Goal: Book appointment/travel/reservation

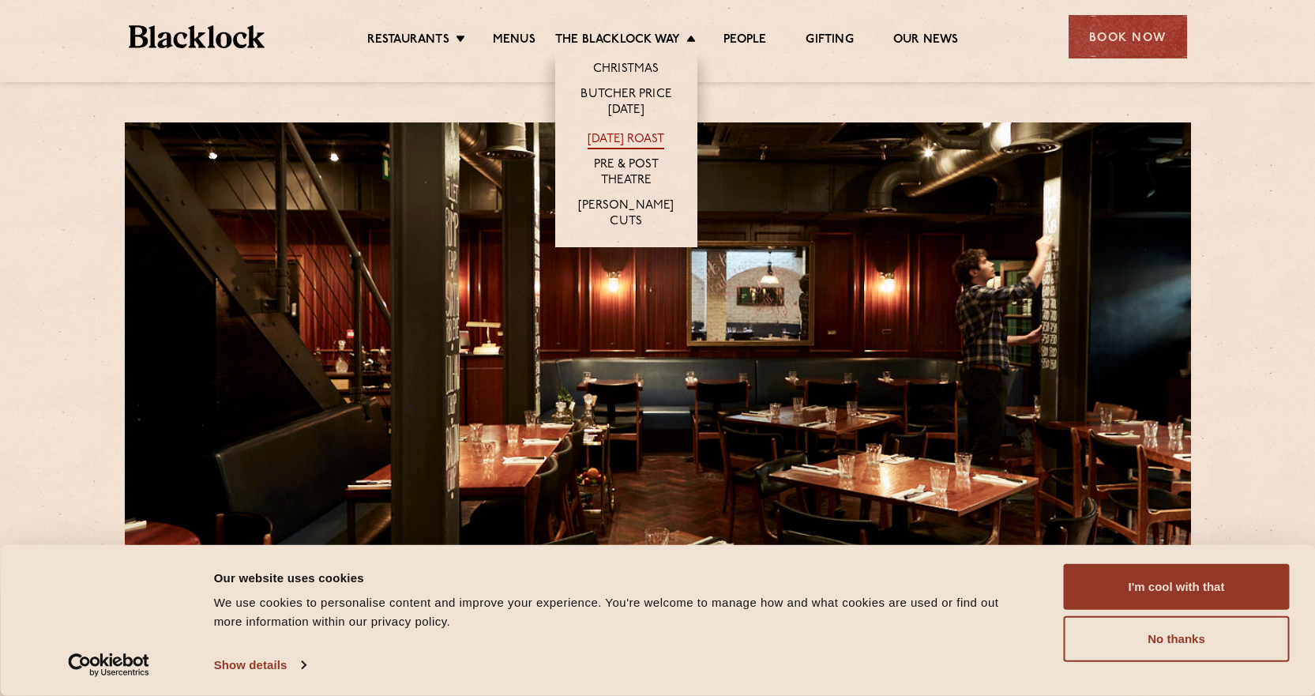
click at [636, 132] on link "[DATE] Roast" at bounding box center [626, 140] width 77 height 17
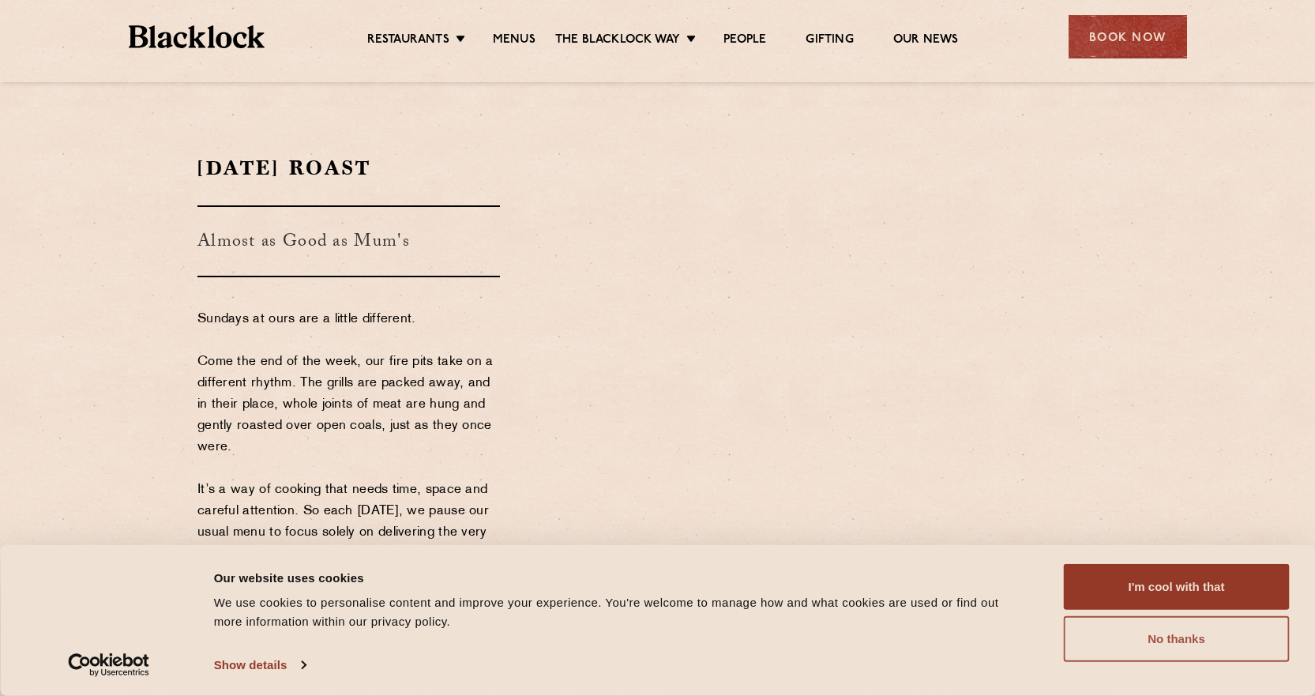
click at [1237, 644] on button "No thanks" at bounding box center [1177, 639] width 226 height 46
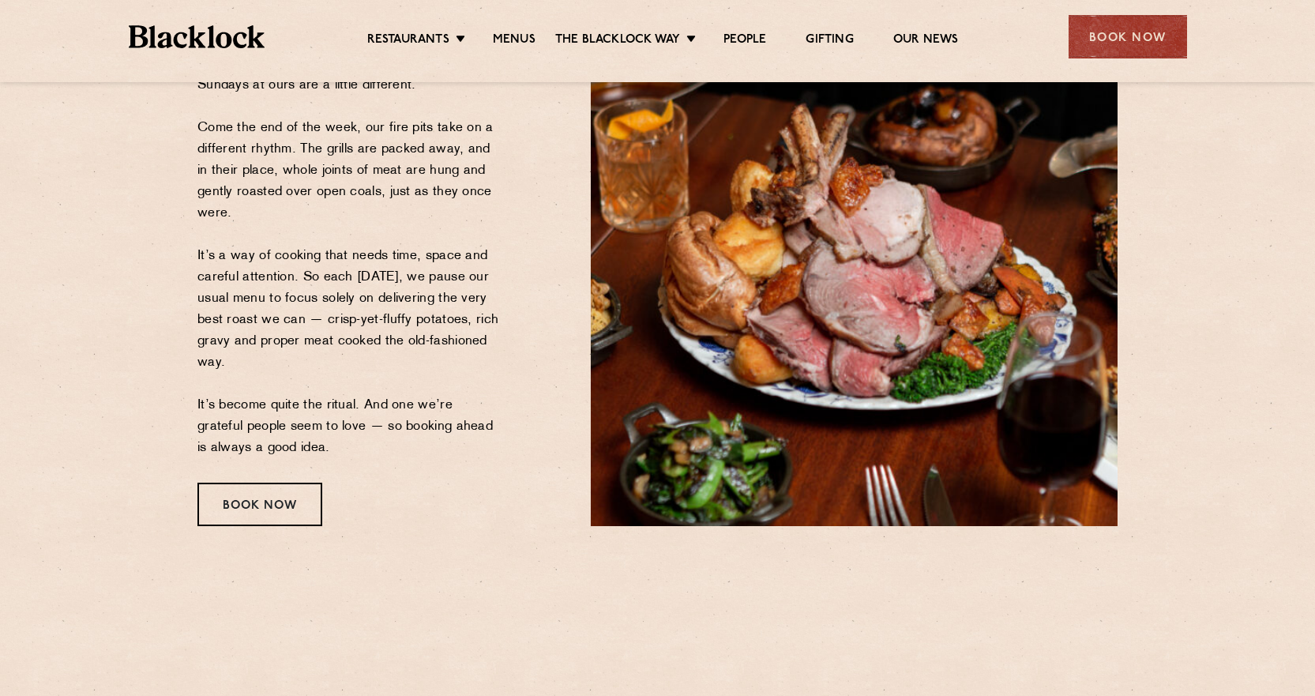
scroll to position [237, 0]
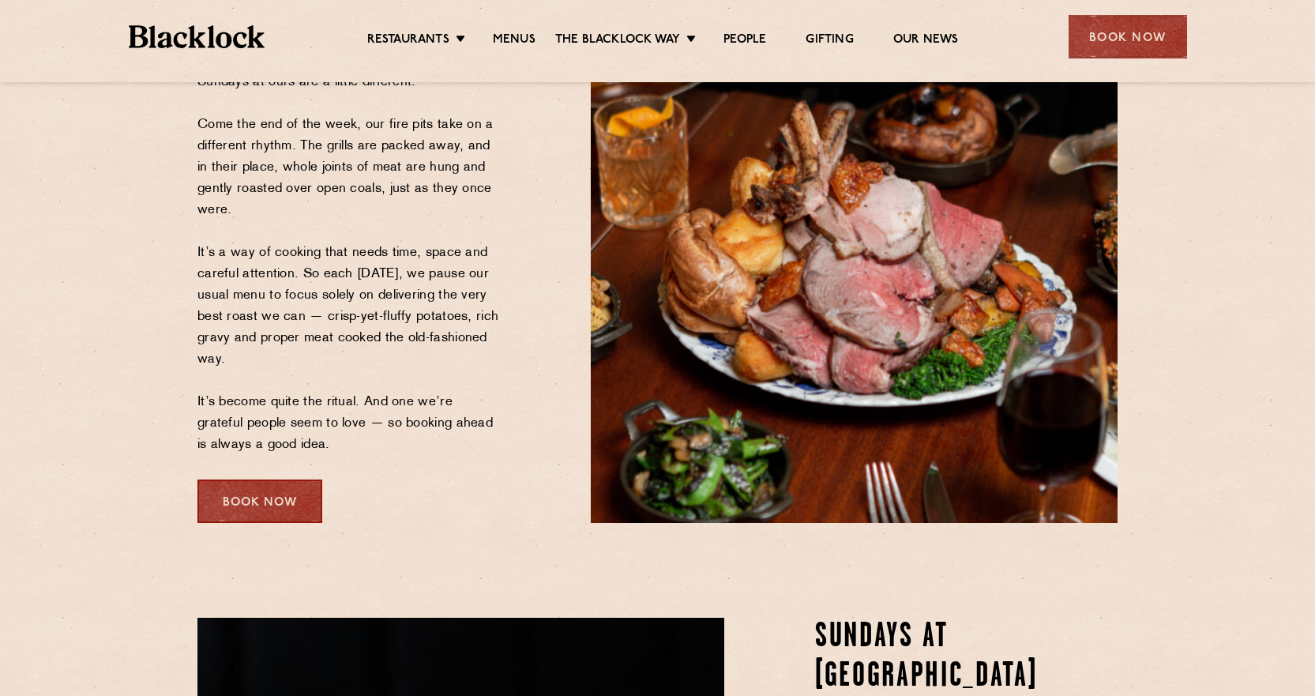
click at [242, 505] on div "Book Now" at bounding box center [259, 500] width 125 height 43
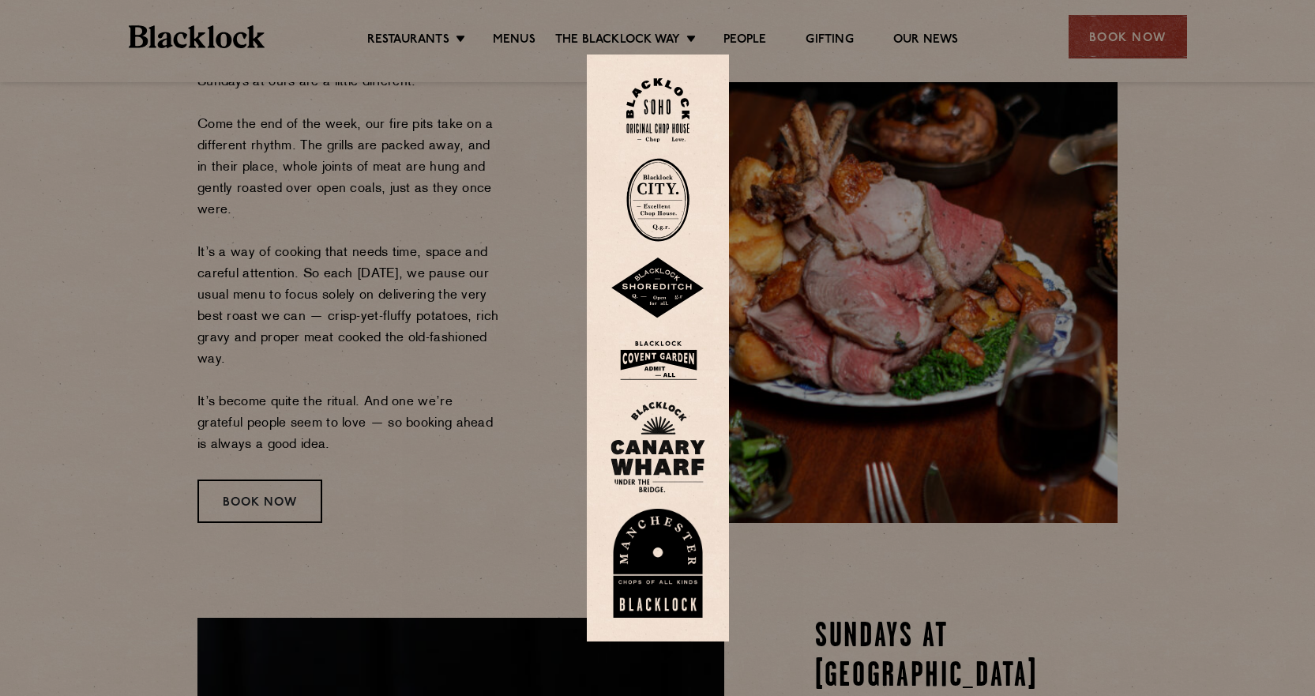
click at [689, 115] on img at bounding box center [657, 110] width 63 height 64
